Goal: Find specific page/section: Find specific page/section

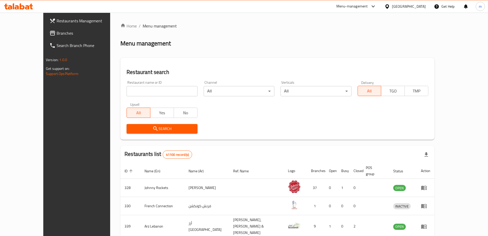
click at [57, 31] on span "Branches" at bounding box center [89, 33] width 64 height 6
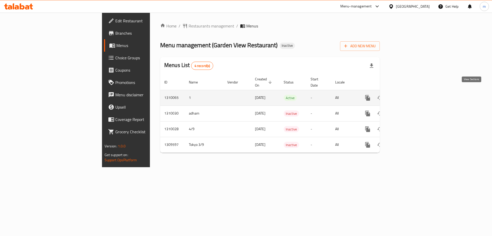
click at [408, 95] on icon "enhanced table" at bounding box center [405, 98] width 6 height 6
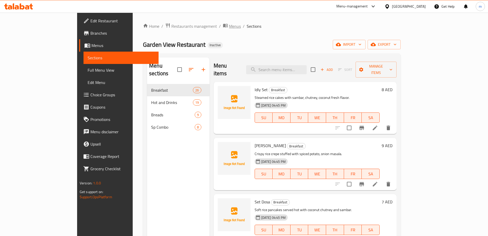
click at [229, 27] on span "Menus" at bounding box center [235, 26] width 12 height 6
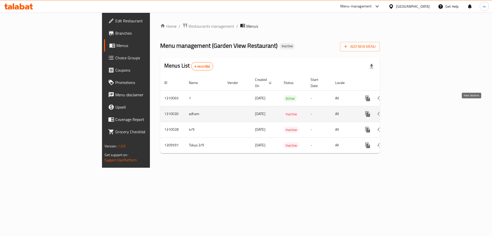
click at [408, 111] on icon "enhanced table" at bounding box center [405, 114] width 6 height 6
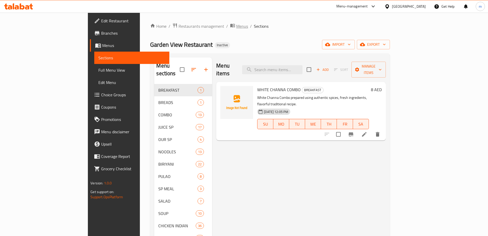
click at [236, 26] on span "Menus" at bounding box center [242, 26] width 12 height 6
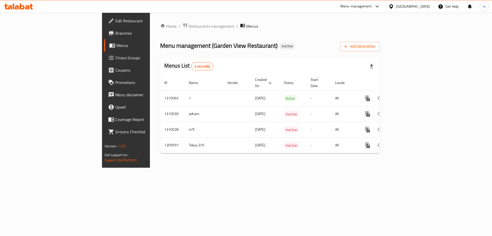
click at [369, 47] on div "Menu management ( Garden View Restaurant ) Inactive Add New Menu" at bounding box center [270, 46] width 220 height 12
